Goal: Obtain resource: Download file/media

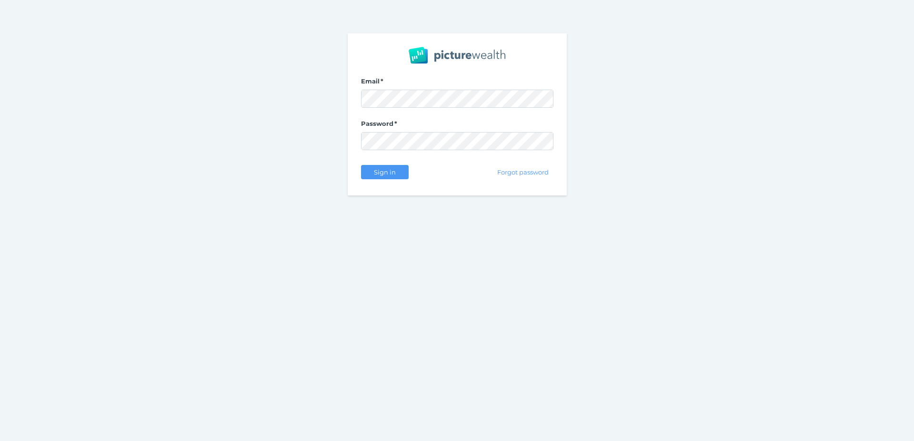
click at [0, 440] on nordpass-portal at bounding box center [0, 441] width 0 height 0
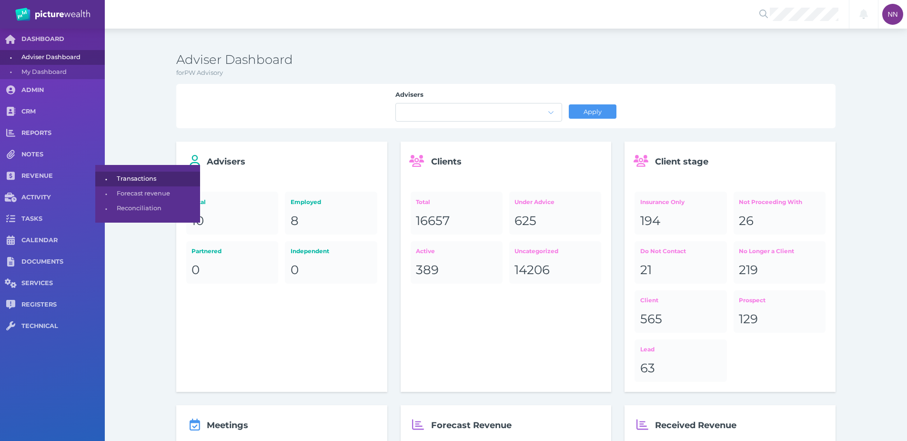
click at [148, 178] on span "Transactions" at bounding box center [157, 179] width 80 height 15
select select "25"
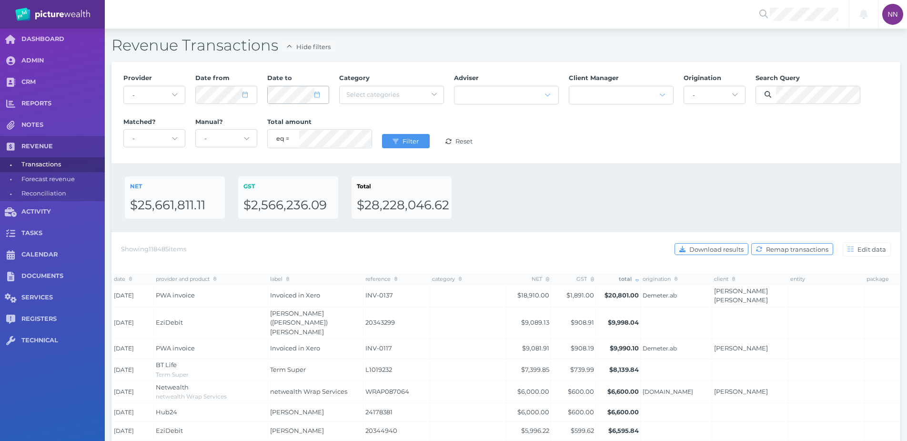
click at [318, 95] on icon at bounding box center [316, 94] width 5 height 6
select select "8"
select select "2025"
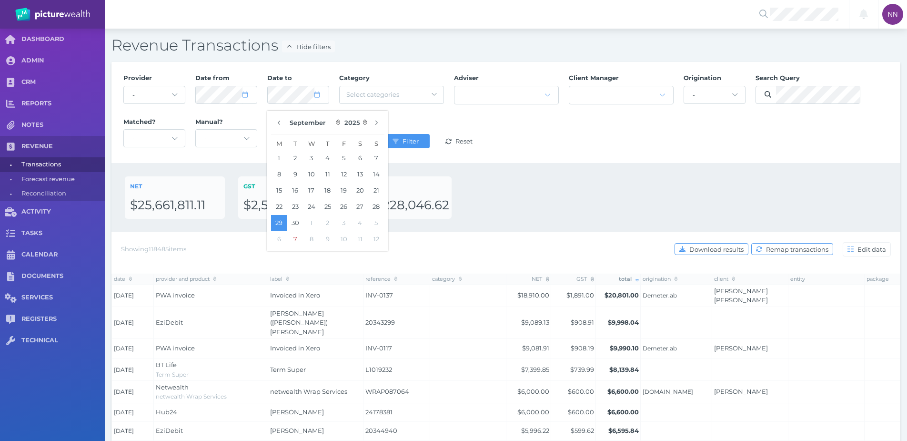
click at [297, 241] on button "7" at bounding box center [295, 239] width 16 height 16
select select "9"
click at [510, 198] on div "NET $25,661,811.11 GST $2,566,236.09 Total $28,228,046.62" at bounding box center [506, 197] width 762 height 42
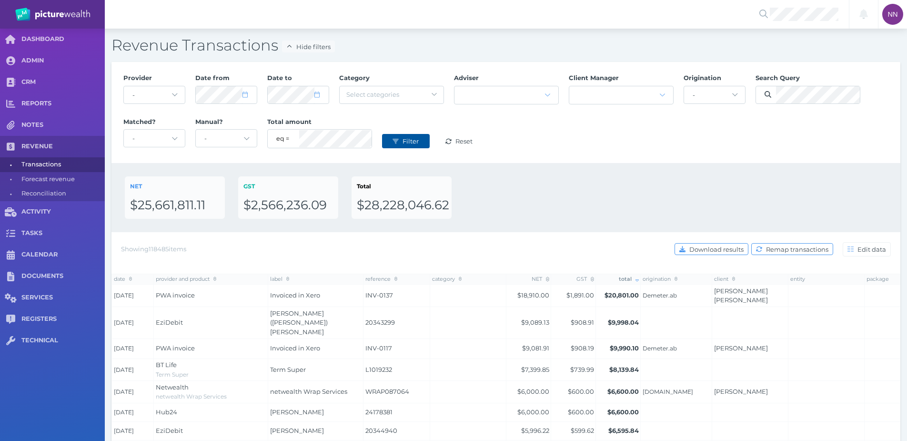
click at [409, 140] on span "Filter" at bounding box center [412, 141] width 22 height 8
click at [734, 244] on button "Download results" at bounding box center [712, 249] width 74 height 12
